Goal: Transaction & Acquisition: Purchase product/service

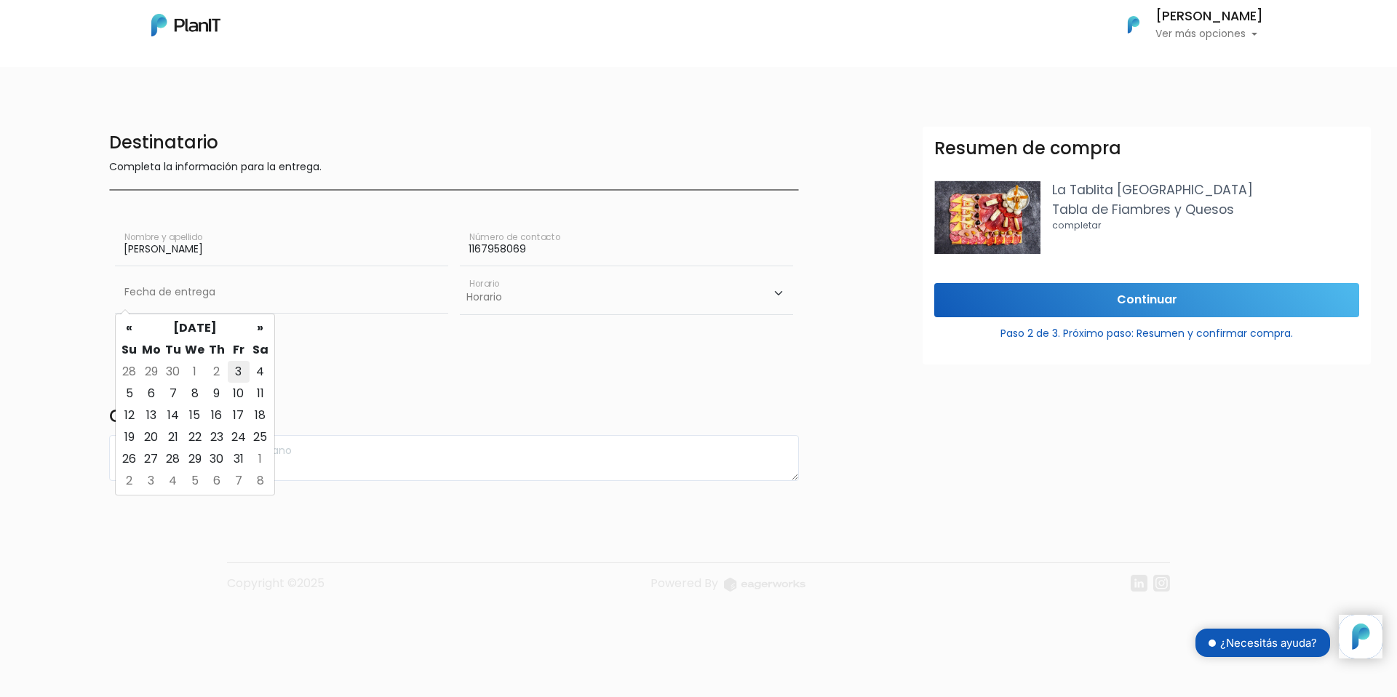
click at [241, 375] on td "3" at bounding box center [239, 372] width 22 height 22
click at [507, 302] on select "Horario 10:00 - 12:00 14:00 - 16:00 16:00 - 18:00" at bounding box center [626, 293] width 333 height 42
click at [287, 301] on input "03/10/2025" at bounding box center [281, 292] width 333 height 41
click at [263, 371] on td "4" at bounding box center [261, 372] width 22 height 22
click at [330, 296] on input "04/10/2025" at bounding box center [281, 292] width 333 height 41
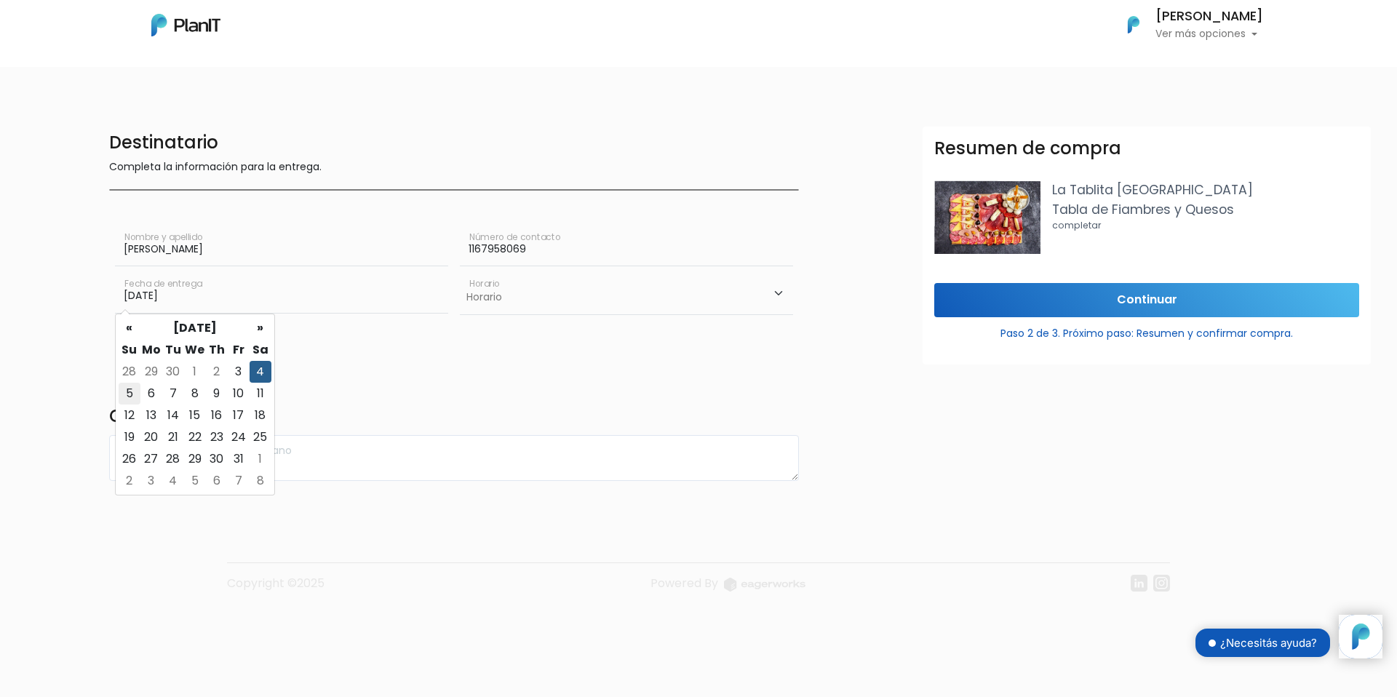
click at [135, 390] on td "5" at bounding box center [130, 394] width 22 height 22
type input "05/10/2025"
click at [539, 288] on select "Horario 10:00 - 12:00 14:00 - 16:00 16:00 - 18:00" at bounding box center [626, 293] width 333 height 42
click at [386, 286] on input "05/10/2025" at bounding box center [281, 292] width 333 height 41
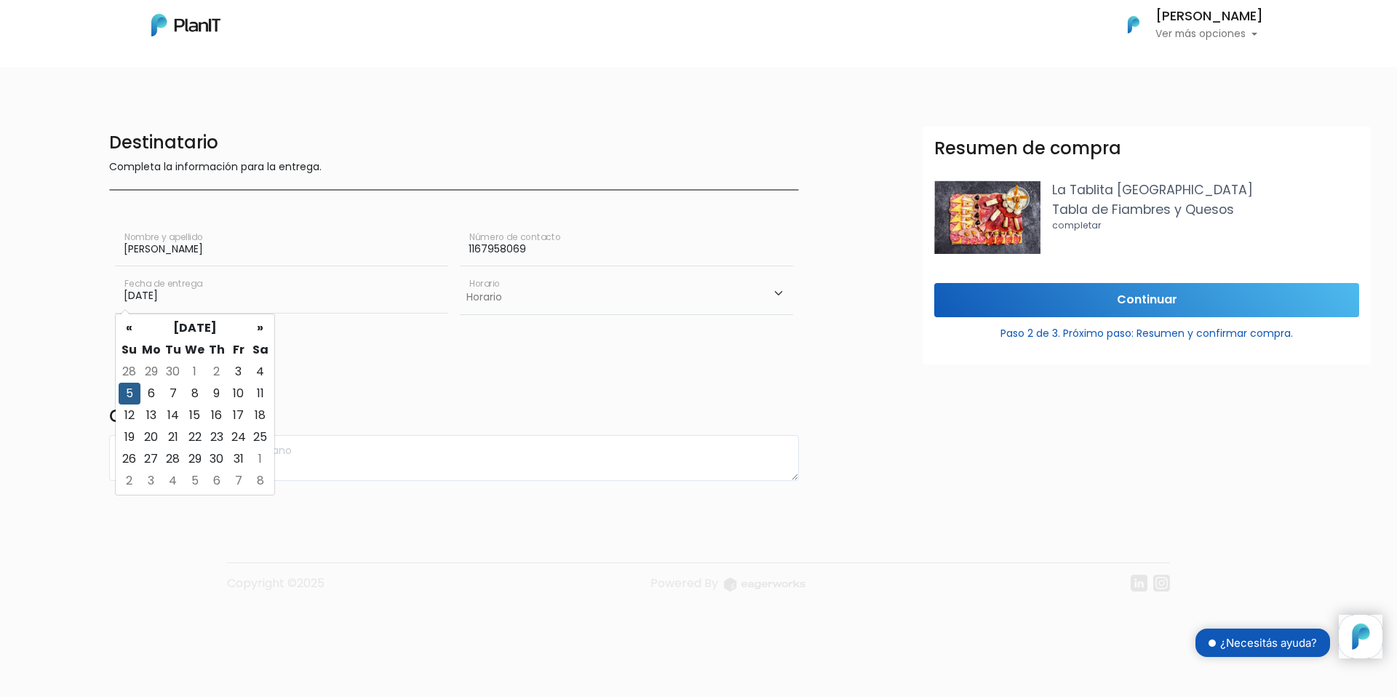
click at [570, 304] on select "Horario 10:00 - 12:00 14:00 - 16:00 16:00 - 18:00" at bounding box center [626, 293] width 333 height 42
select select "1"
click at [460, 272] on select "Horario 10:00 - 12:00 14:00 - 16:00 16:00 - 18:00" at bounding box center [626, 293] width 333 height 42
click at [403, 301] on input "05/10/2025" at bounding box center [281, 292] width 333 height 41
click at [155, 390] on td "6" at bounding box center [151, 394] width 22 height 22
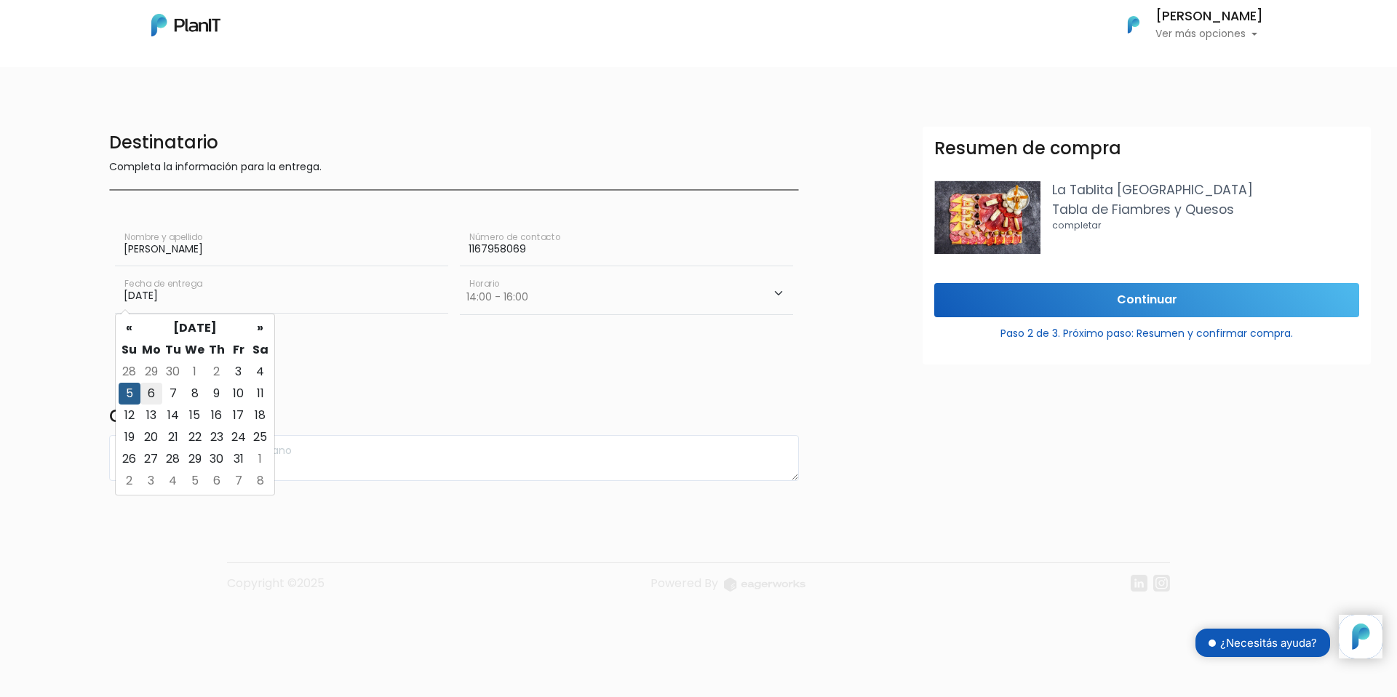
type input "06/10/2025"
click at [503, 293] on select "Horario 10:00 - 12:00 14:00 - 16:00 16:00 - 18:00" at bounding box center [626, 293] width 333 height 42
select select "0"
click at [460, 272] on select "Horario 10:00 - 12:00 14:00 - 16:00 16:00 - 18:00" at bounding box center [626, 293] width 333 height 42
click at [1071, 312] on input "Continuar" at bounding box center [1147, 300] width 425 height 34
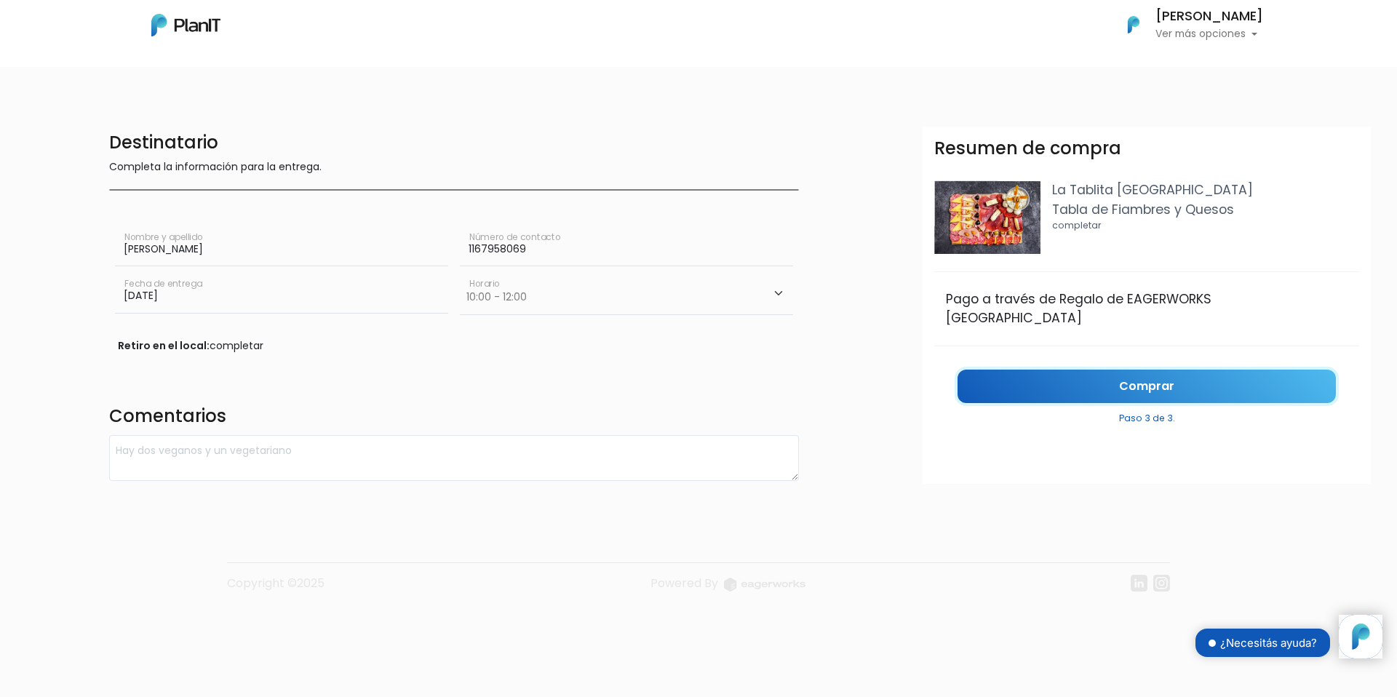
click at [1113, 370] on link "Comprar" at bounding box center [1147, 387] width 378 height 34
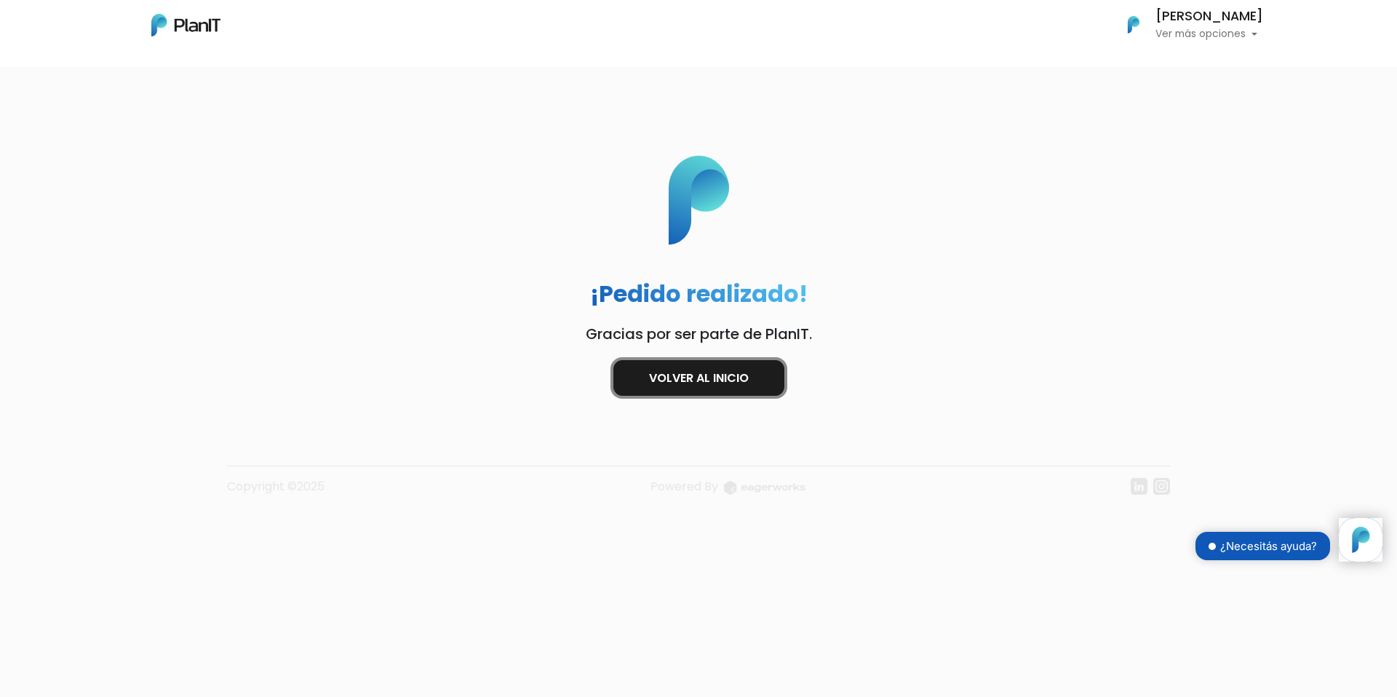
click at [743, 374] on link "Volver al inicio" at bounding box center [699, 378] width 171 height 36
